Goal: Find specific page/section: Find specific page/section

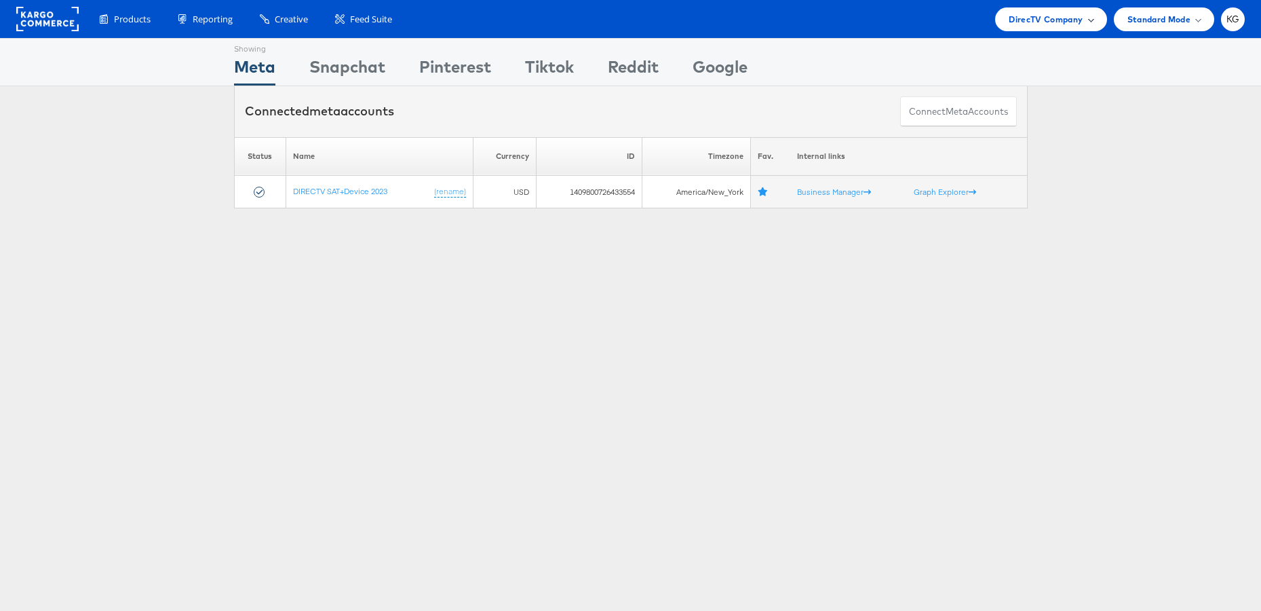
click at [1027, 21] on span "DirecTV Company" at bounding box center [1046, 19] width 74 height 14
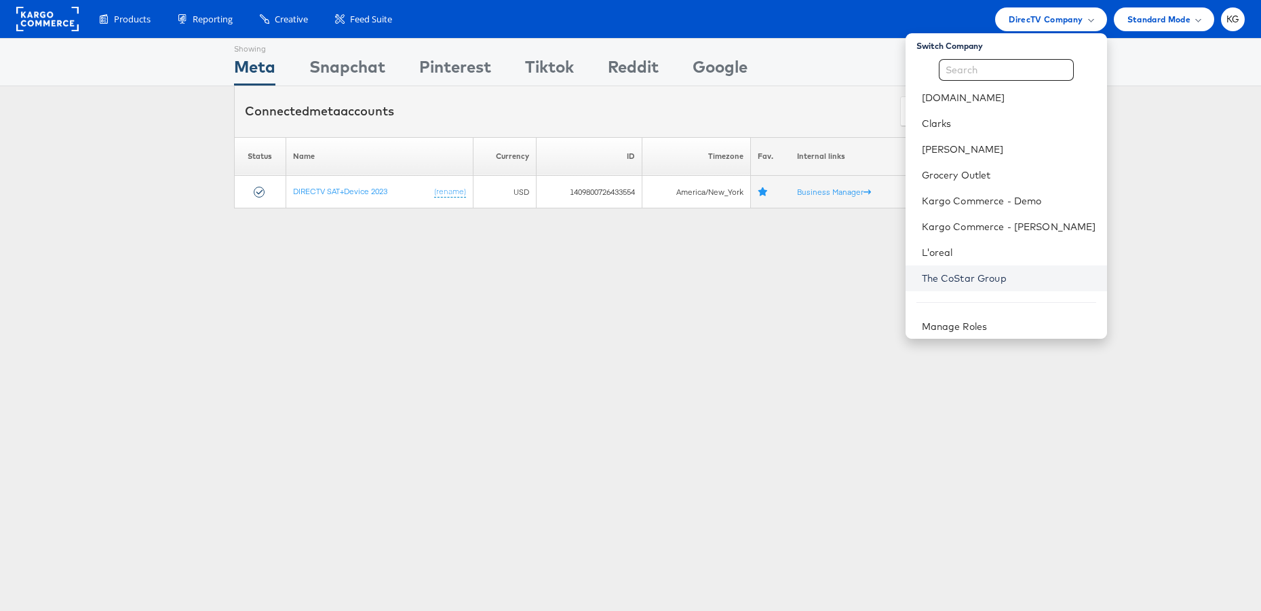
click at [996, 280] on link "The CoStar Group" at bounding box center [1009, 278] width 174 height 14
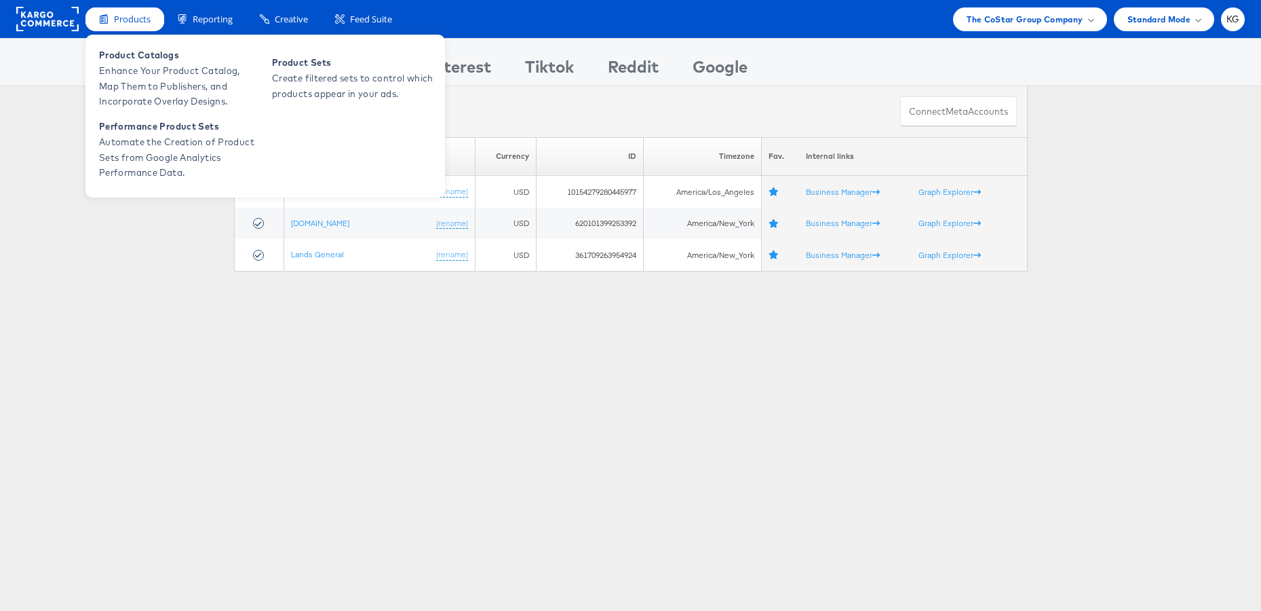
click at [137, 21] on span "Products" at bounding box center [132, 19] width 37 height 13
click at [147, 58] on span "Product Catalogs" at bounding box center [180, 55] width 163 height 16
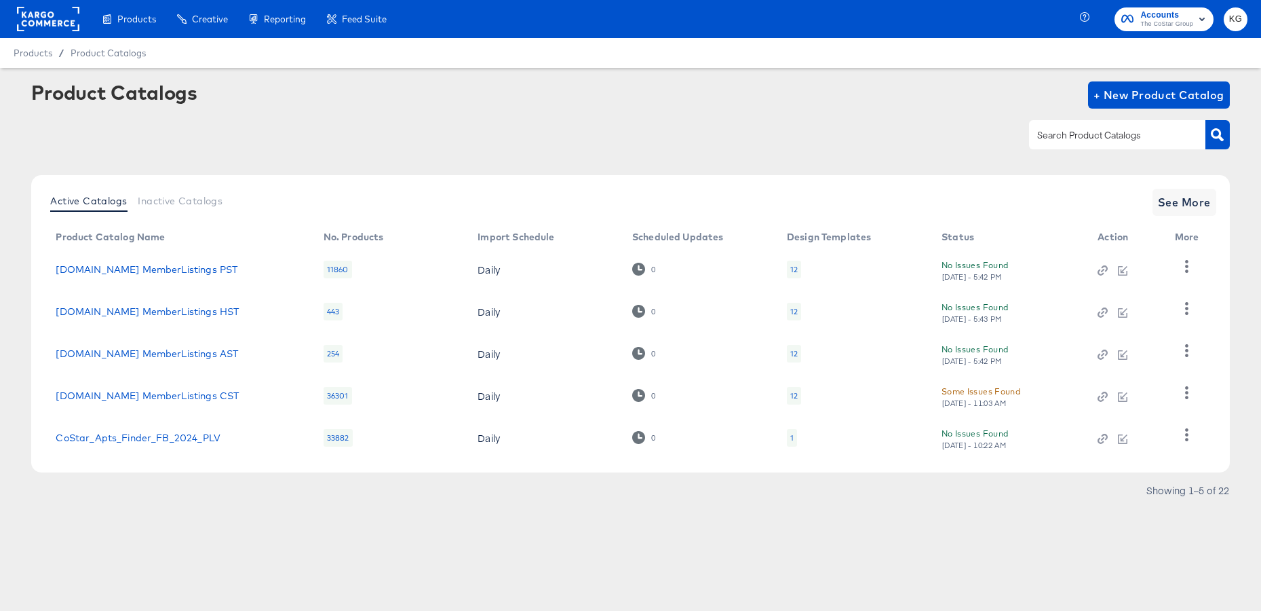
click at [1088, 136] on input "text" at bounding box center [1107, 136] width 145 height 16
type input "MST"
click at [1210, 138] on button "button" at bounding box center [1218, 134] width 24 height 29
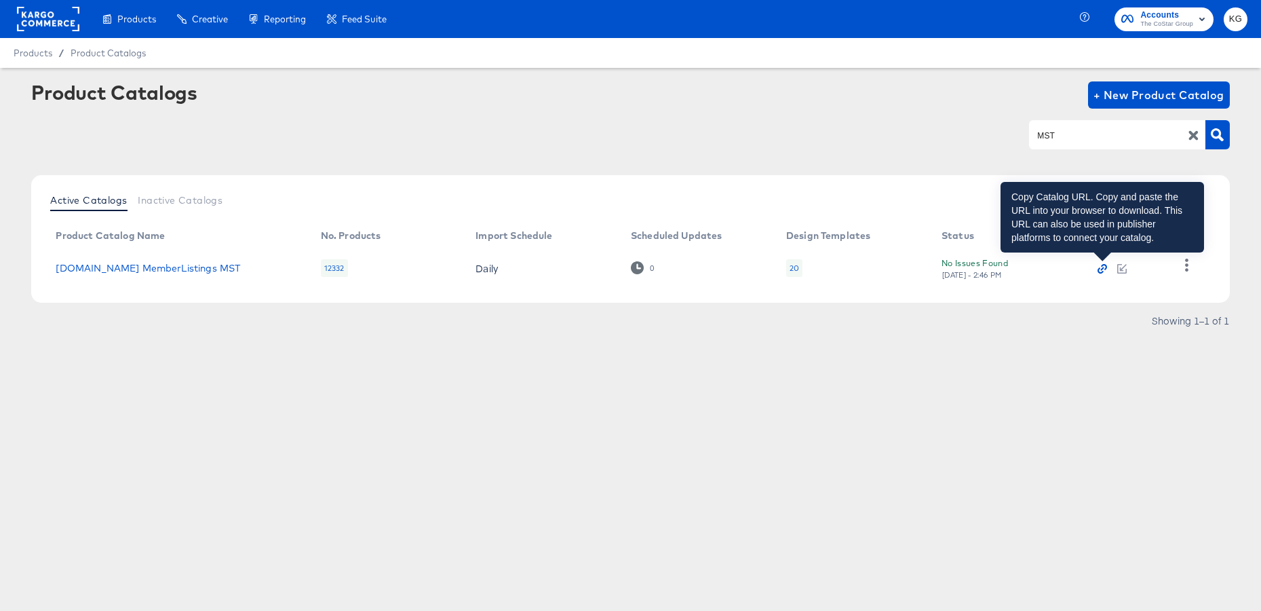
click at [1103, 268] on icon "button" at bounding box center [1102, 268] width 3 height 3
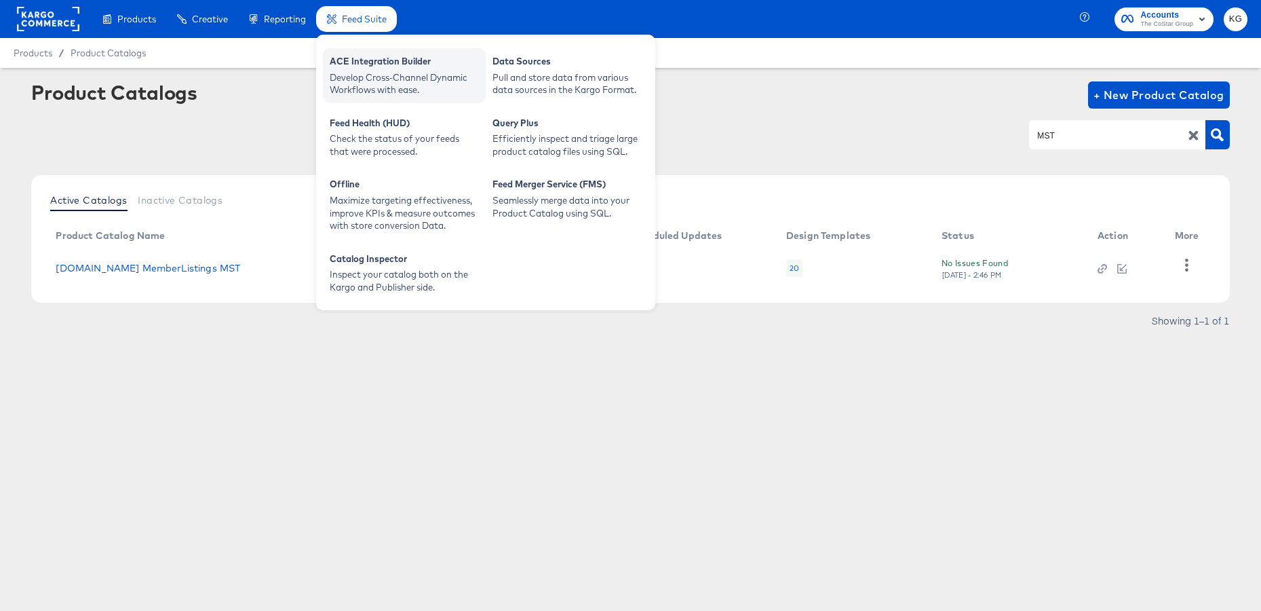
click at [360, 68] on div "ACE Integration Builder" at bounding box center [404, 63] width 149 height 16
